Goal: Information Seeking & Learning: Understand process/instructions

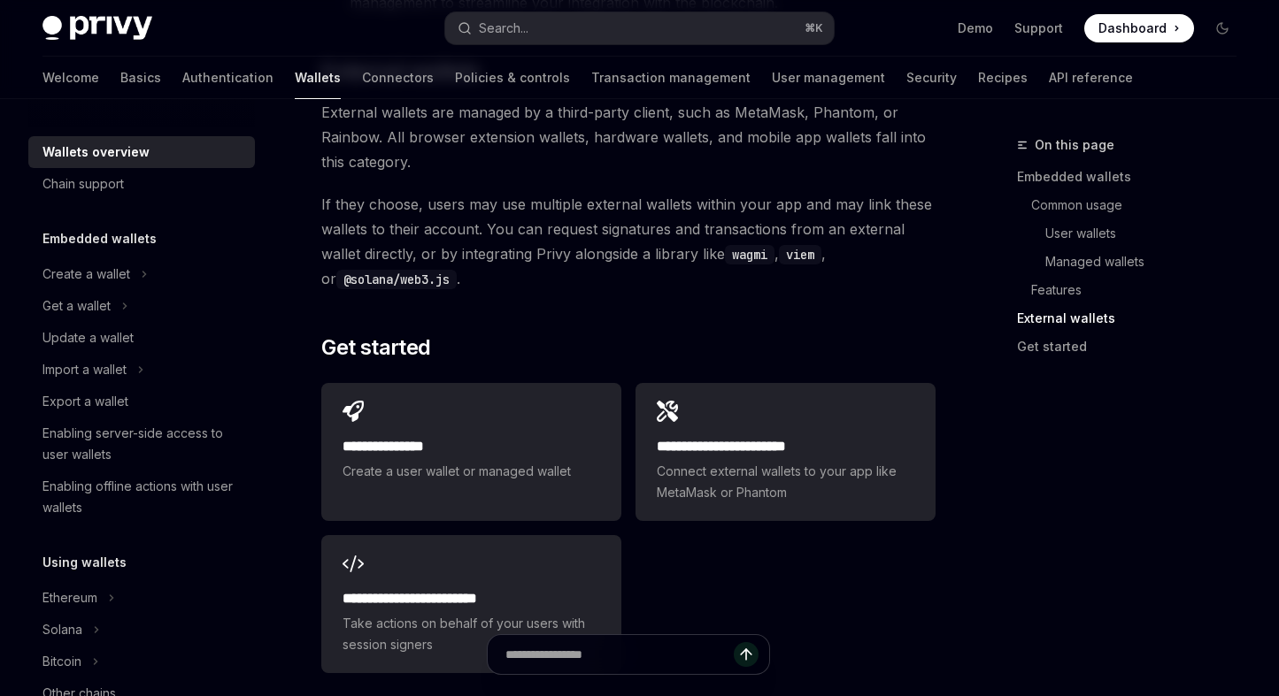
scroll to position [2752, 0]
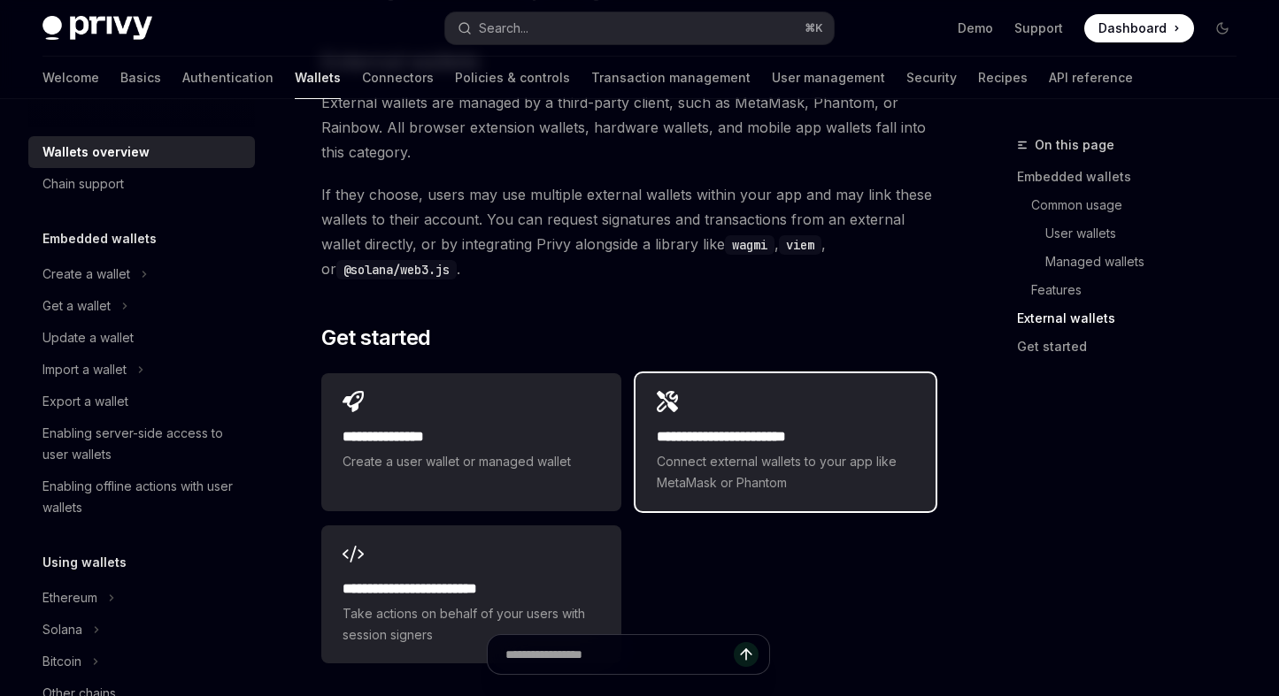
click at [676, 426] on h2 "**********" at bounding box center [785, 436] width 257 height 21
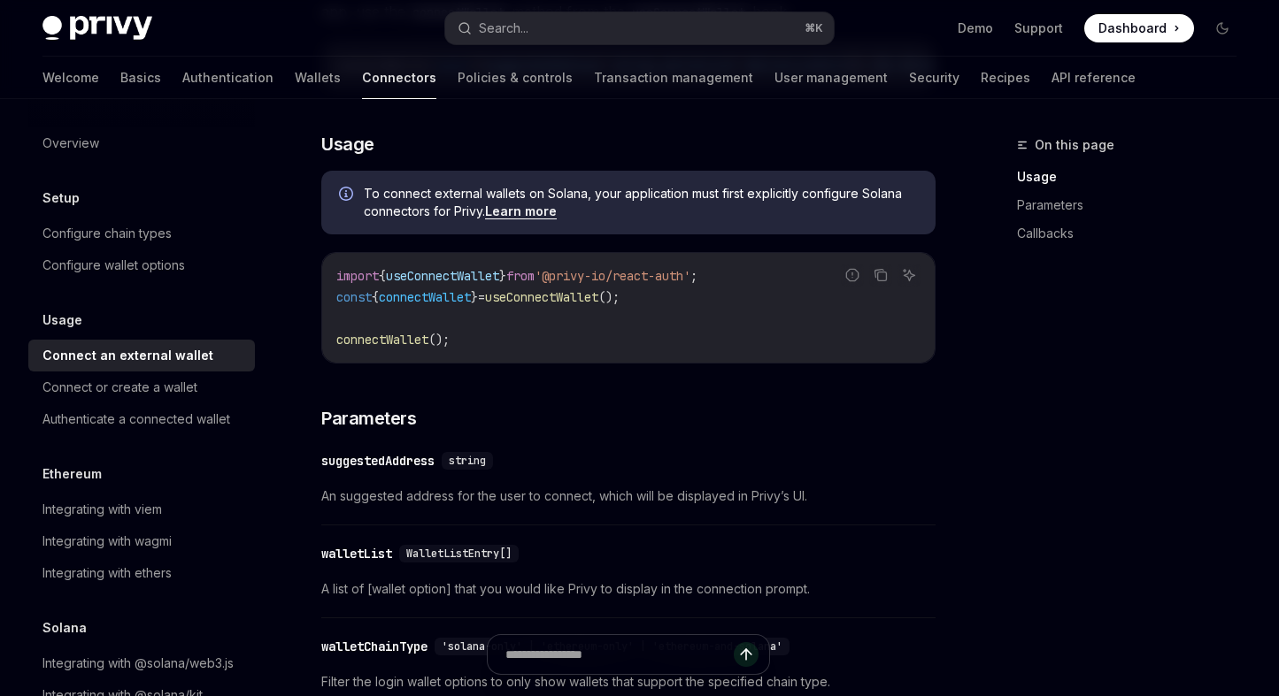
scroll to position [411, 0]
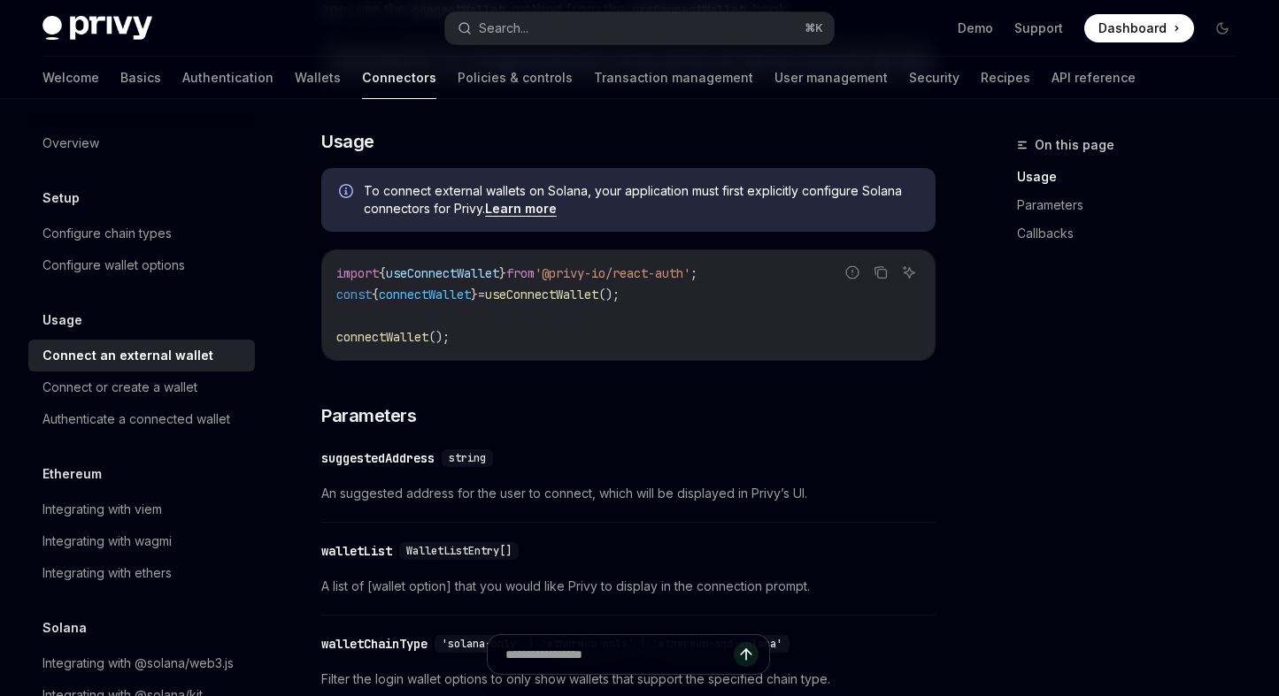
click at [523, 217] on link "Learn more" at bounding box center [521, 209] width 72 height 16
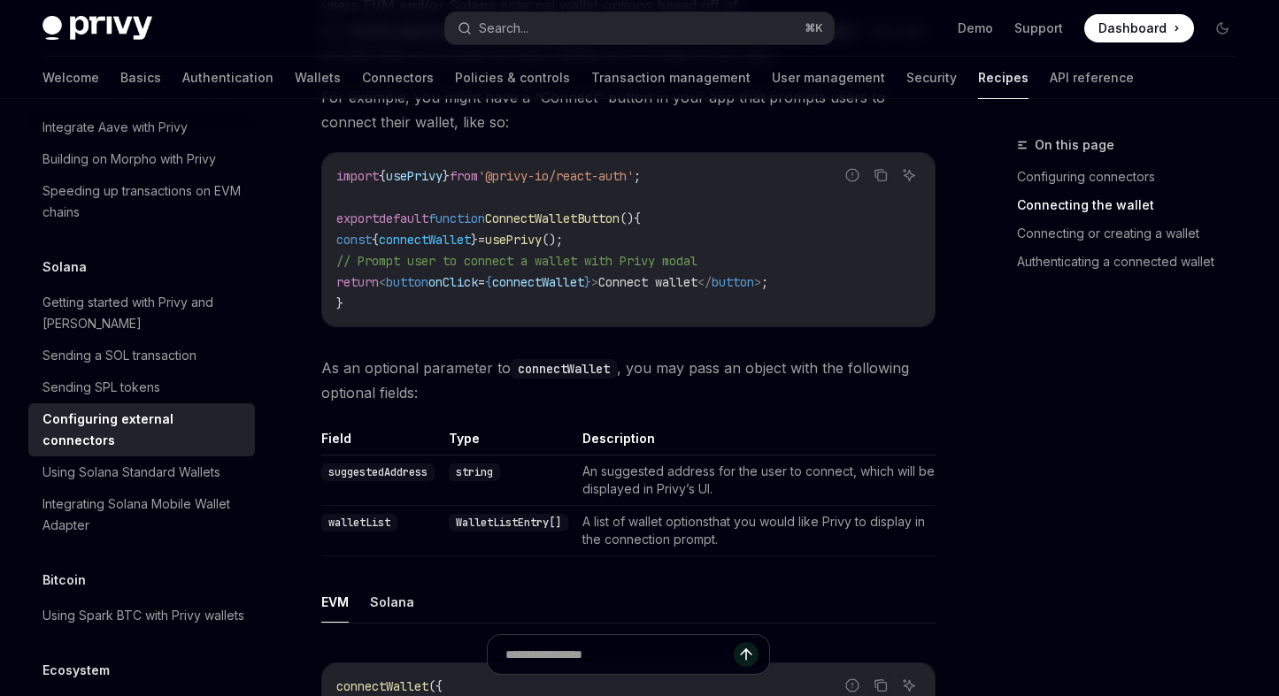
scroll to position [831, 0]
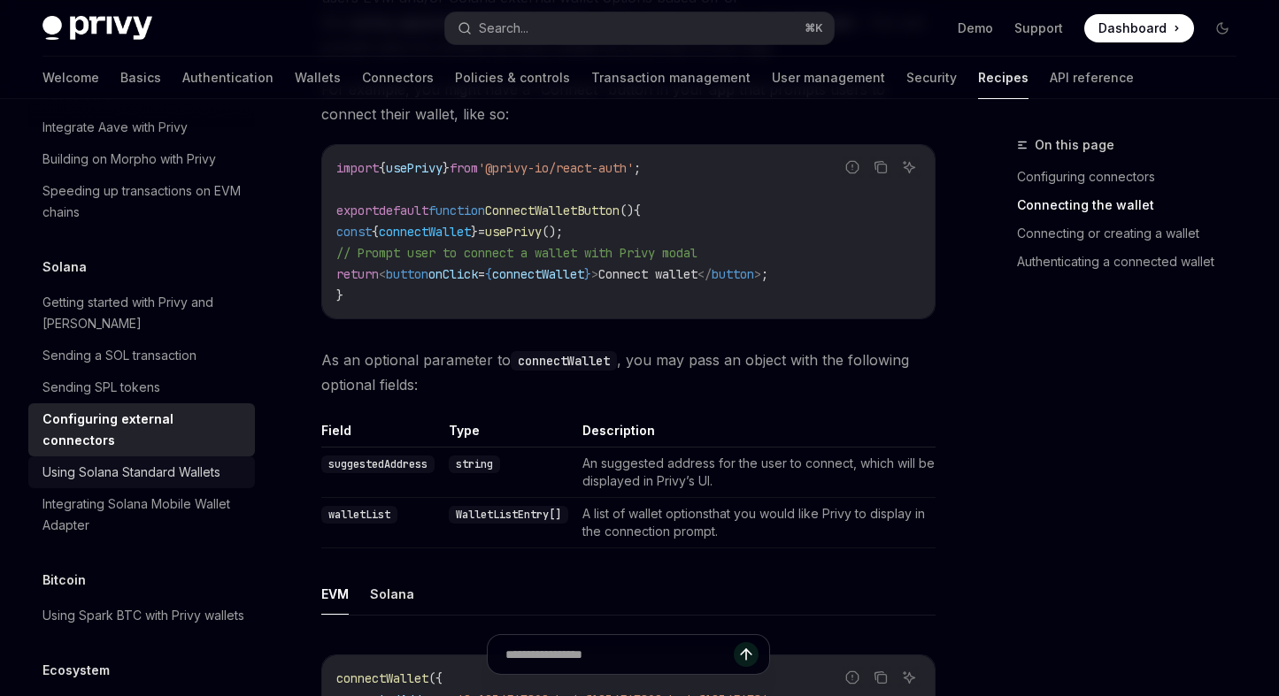
click at [199, 462] on div "Using Solana Standard Wallets" at bounding box center [131, 472] width 178 height 21
type textarea "*"
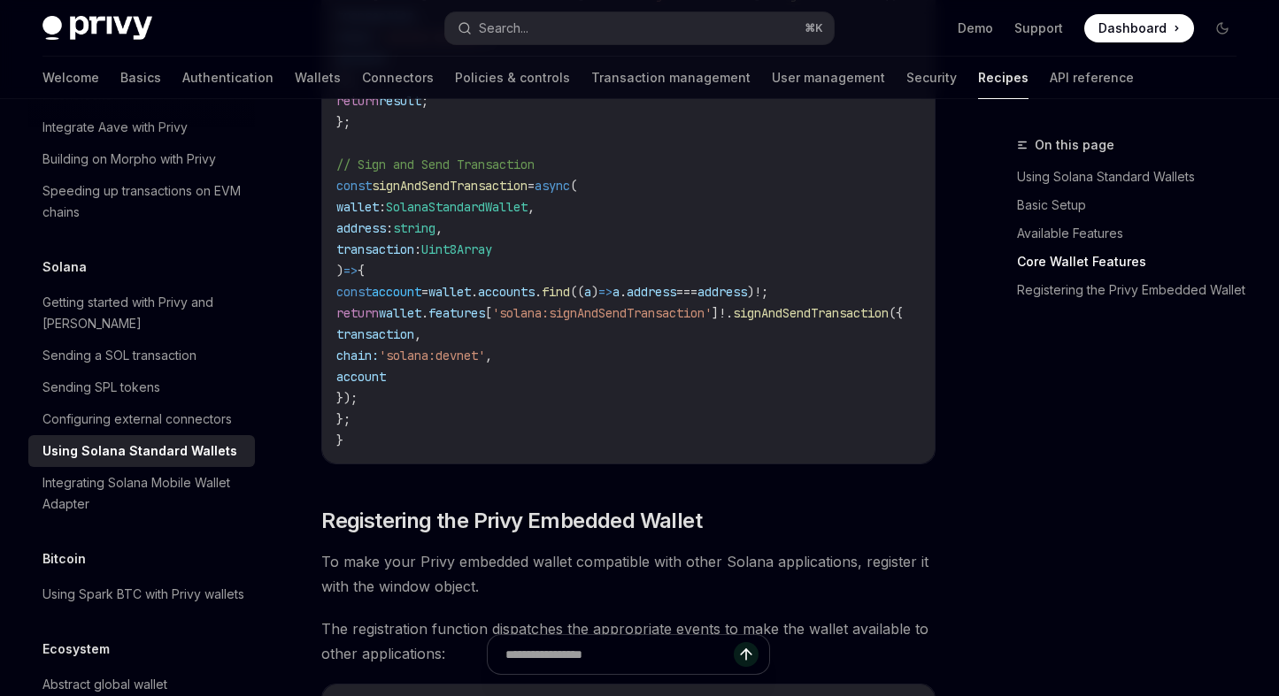
scroll to position [1699, 0]
click at [1058, 173] on link "Using Solana Standard Wallets" at bounding box center [1134, 177] width 234 height 28
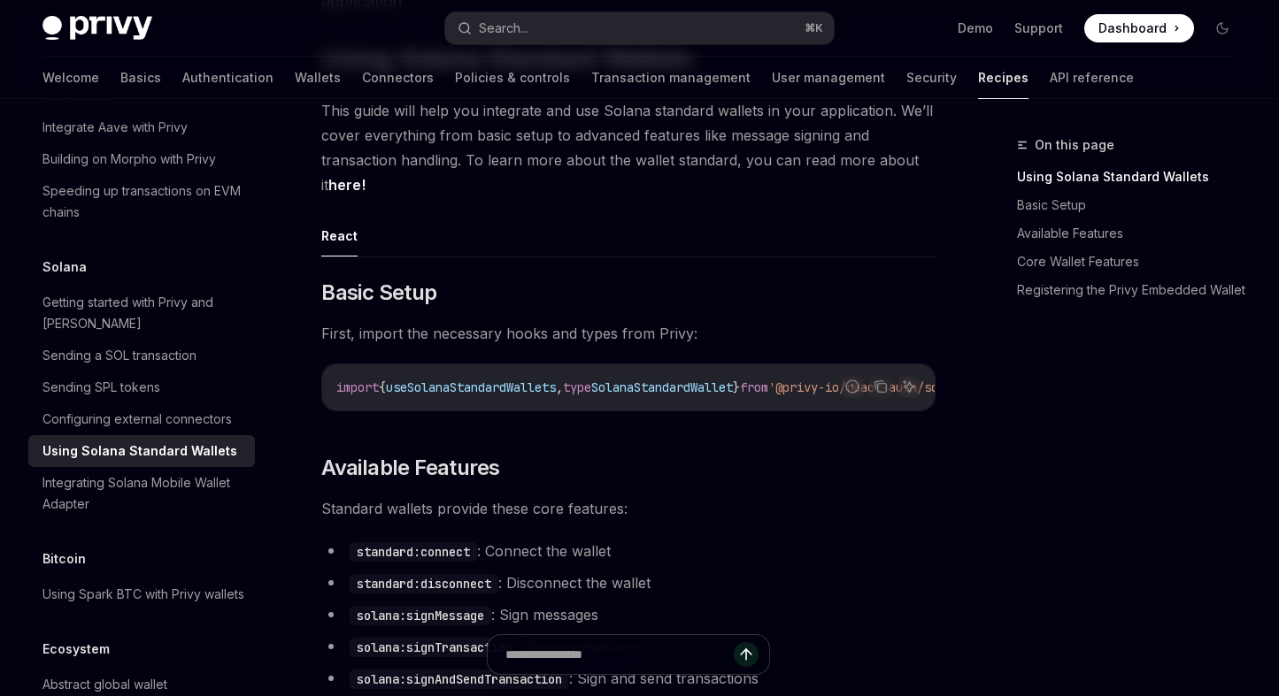
scroll to position [266, 0]
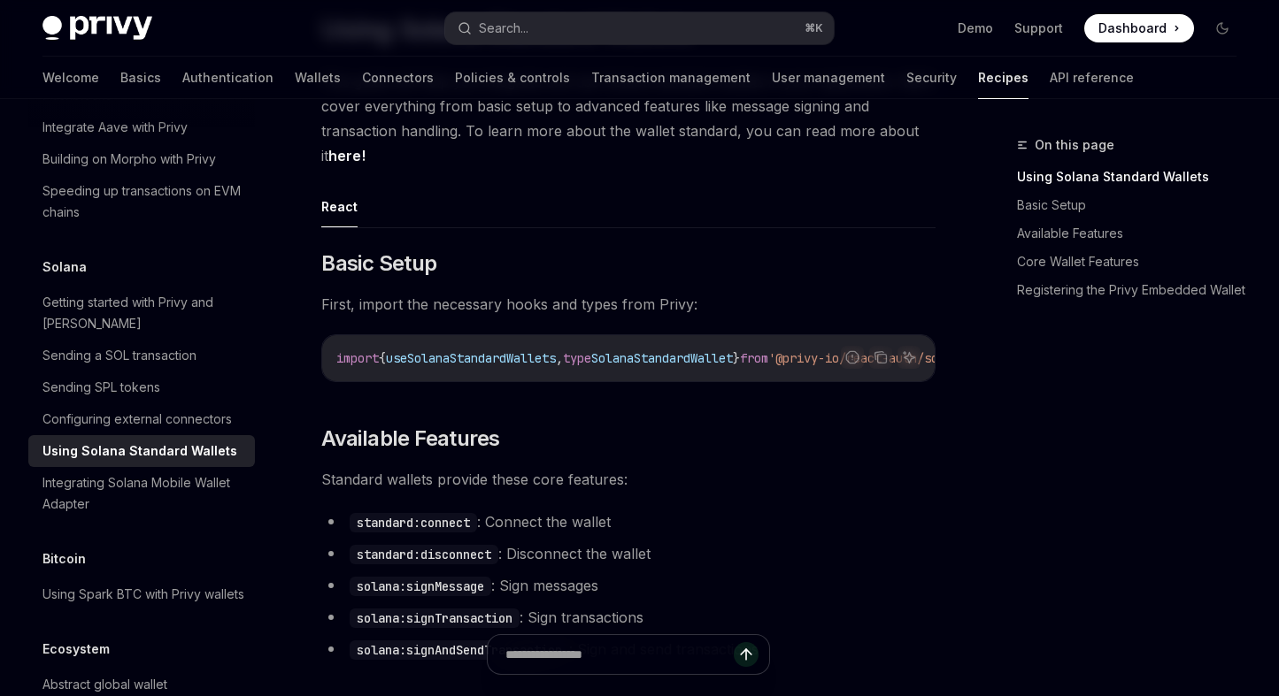
click at [445, 355] on span "useSolanaStandardWallets" at bounding box center [471, 358] width 170 height 16
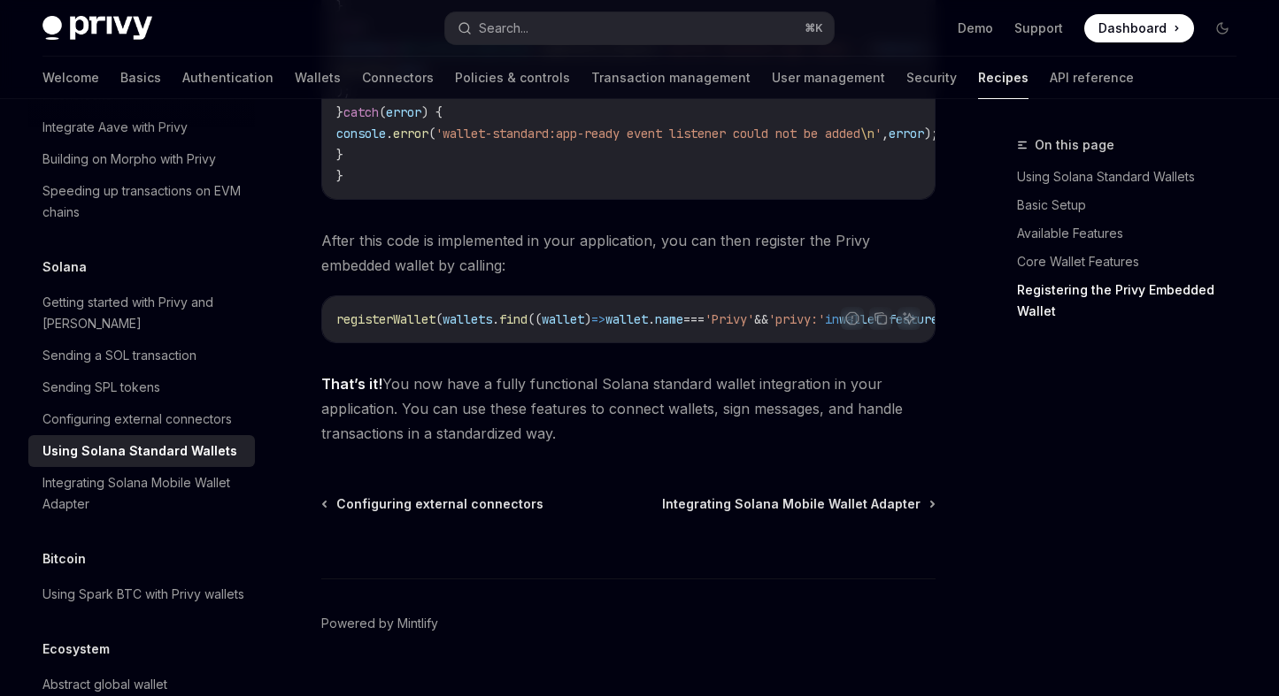
scroll to position [3230, 0]
